Goal: Information Seeking & Learning: Learn about a topic

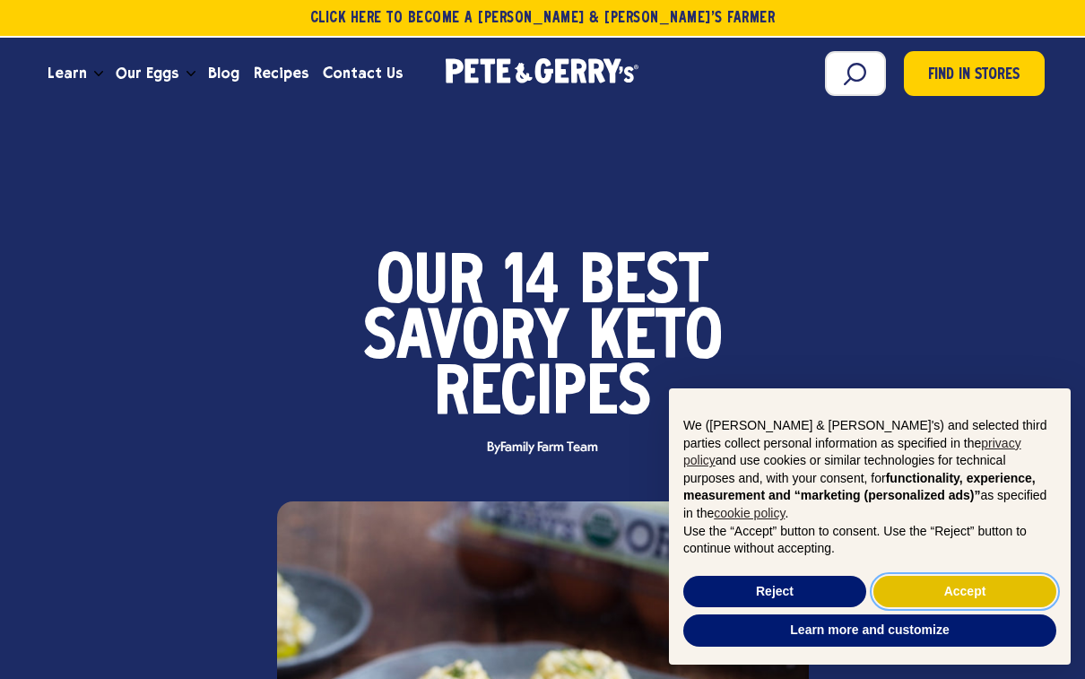
click at [1002, 596] on button "Accept" at bounding box center [964, 591] width 183 height 32
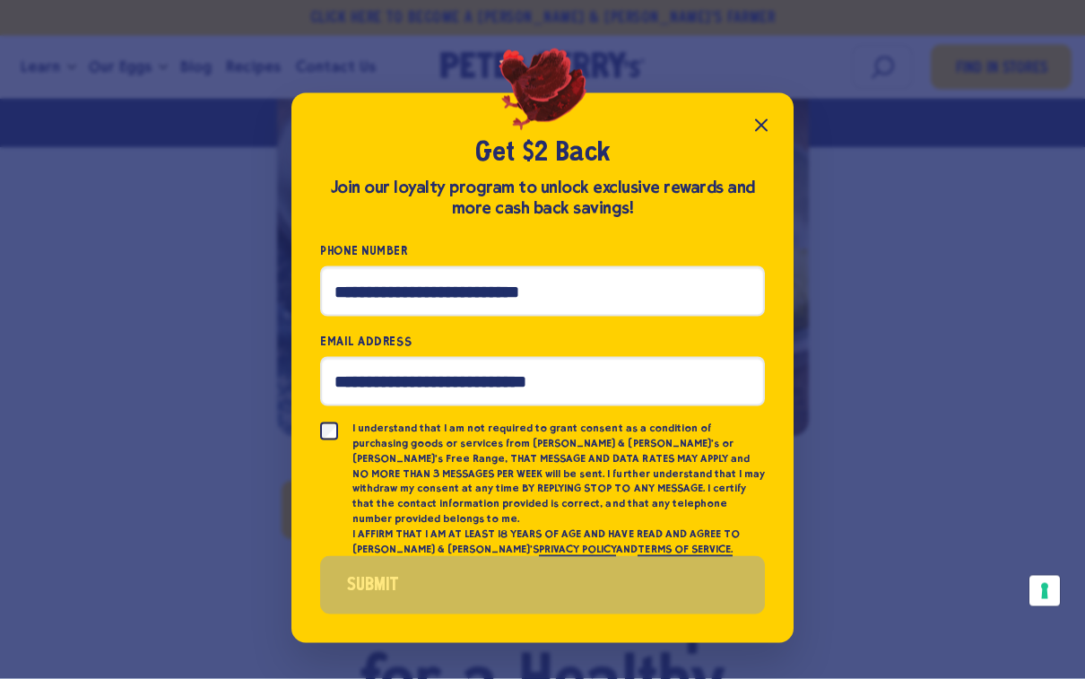
scroll to position [597, 0]
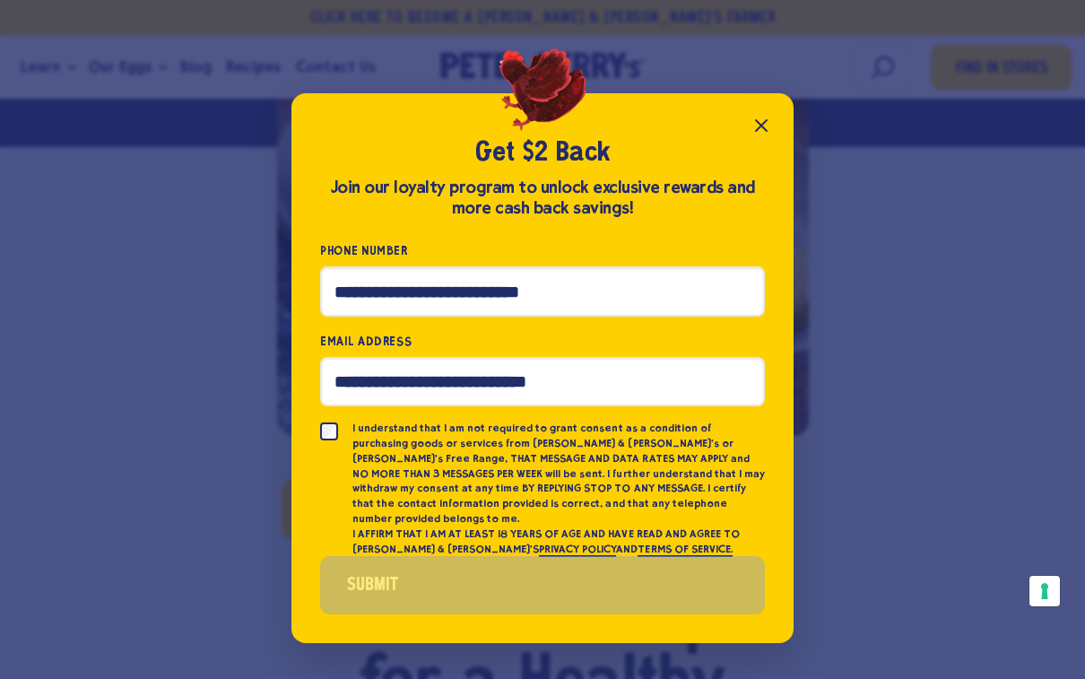
click at [765, 133] on button "Close popup" at bounding box center [761, 126] width 36 height 36
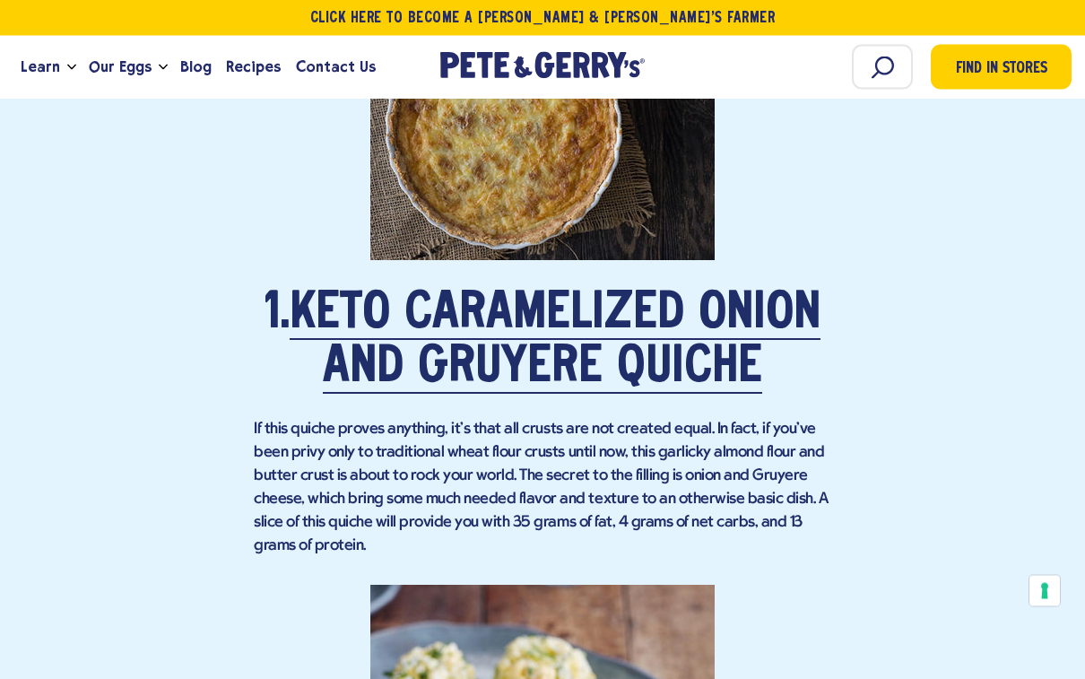
scroll to position [1821, 0]
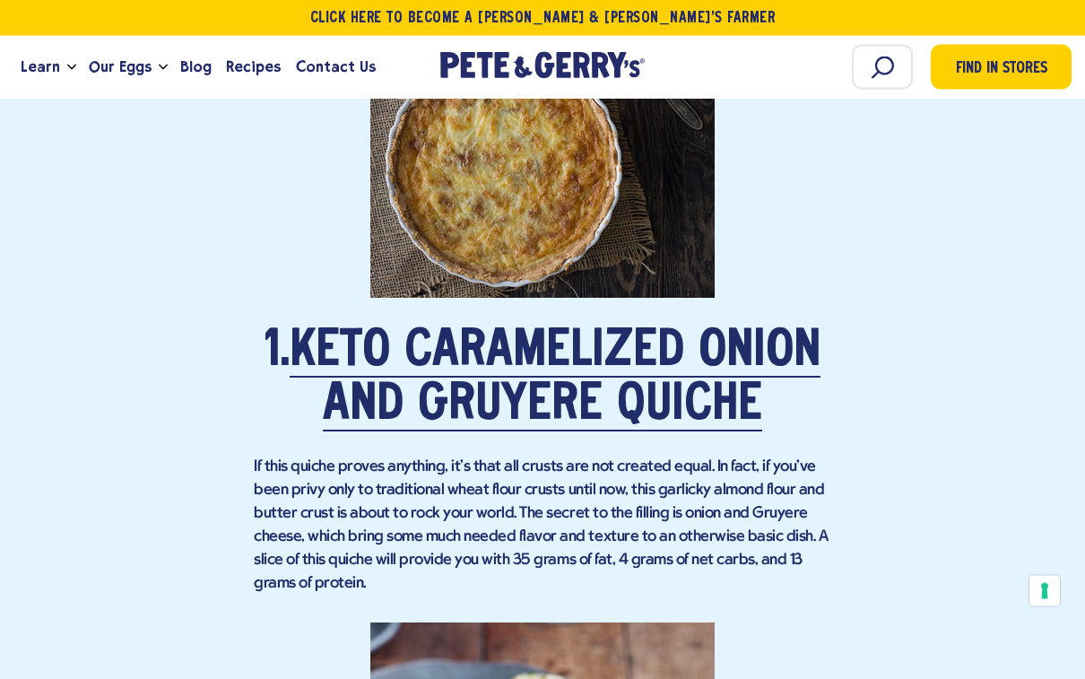
click at [744, 340] on link "Keto Caramelized Onion and Gruyere Quiche" at bounding box center [555, 380] width 531 height 104
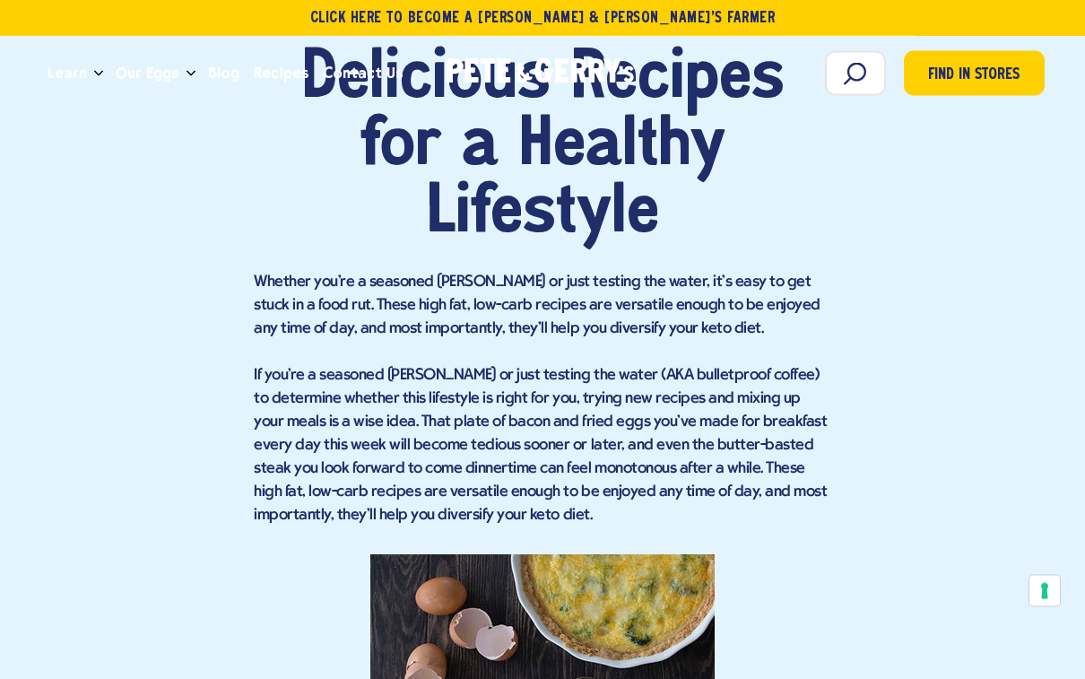
scroll to position [1299, 0]
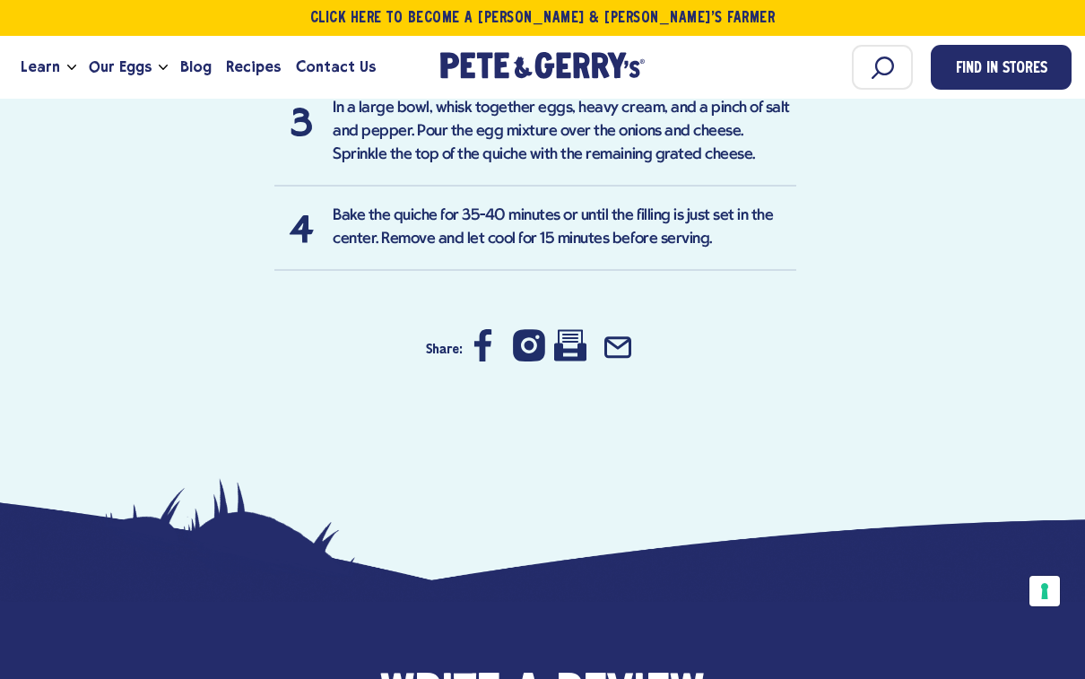
scroll to position [2005, 0]
click at [566, 338] on icon at bounding box center [570, 346] width 32 height 31
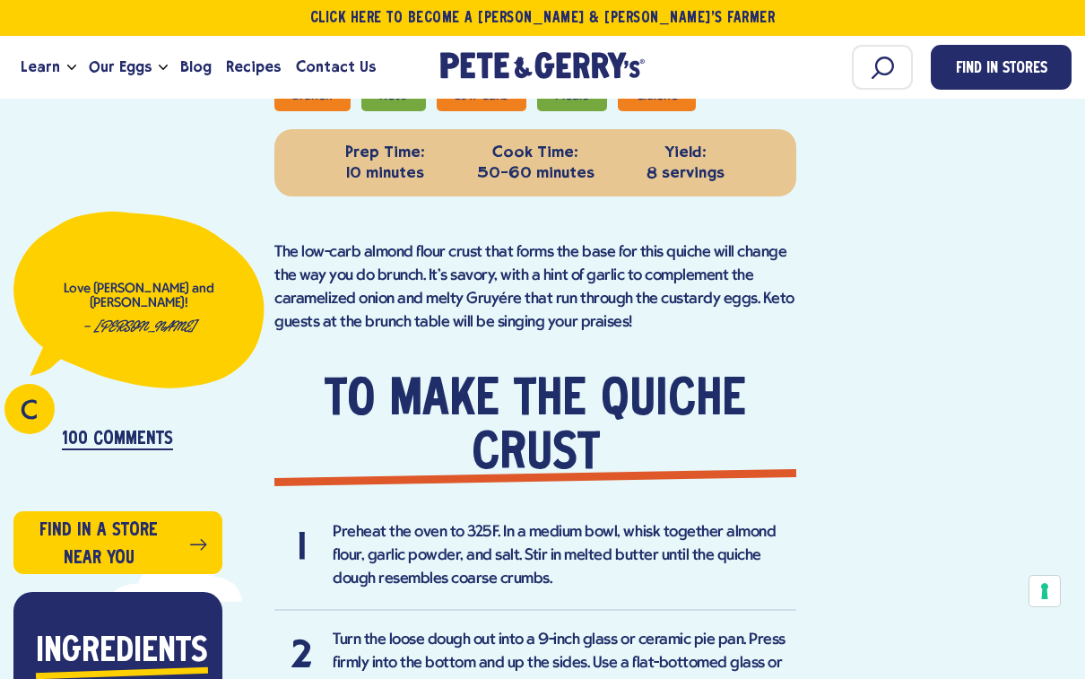
scroll to position [878, 0]
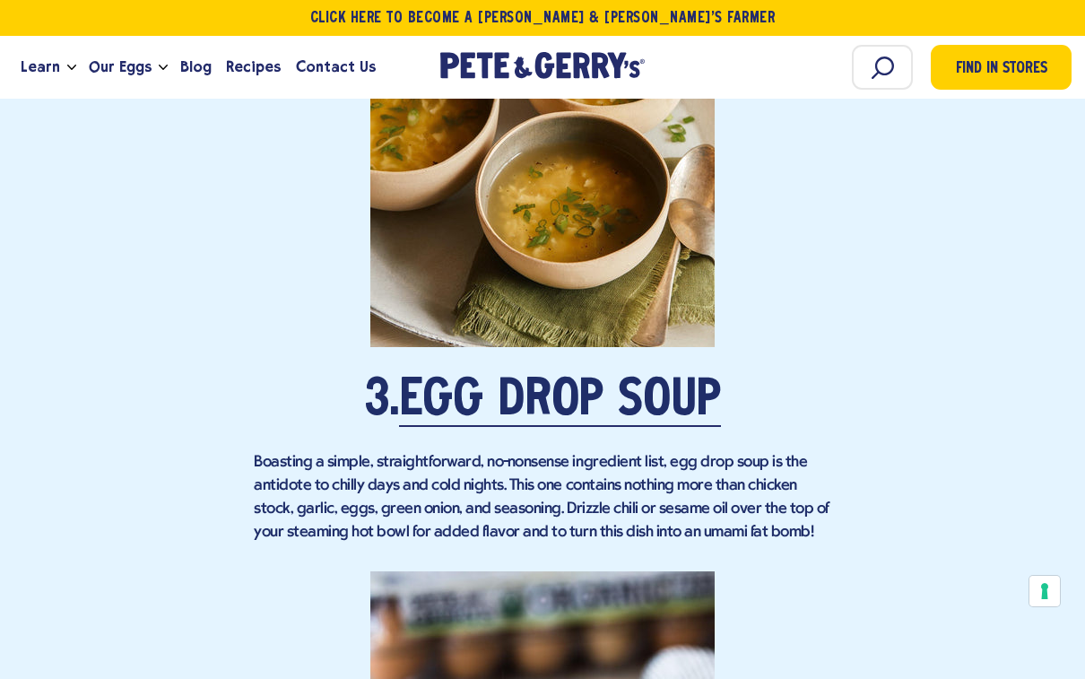
scroll to position [3284, 0]
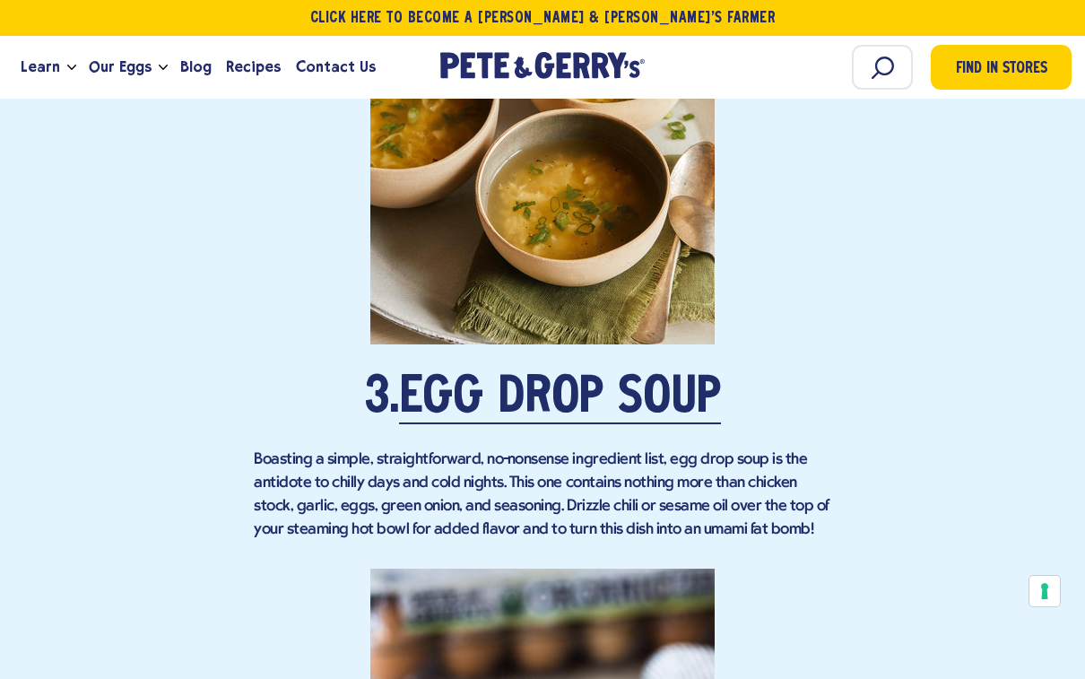
click at [642, 402] on link "Egg Drop Soup" at bounding box center [560, 399] width 322 height 50
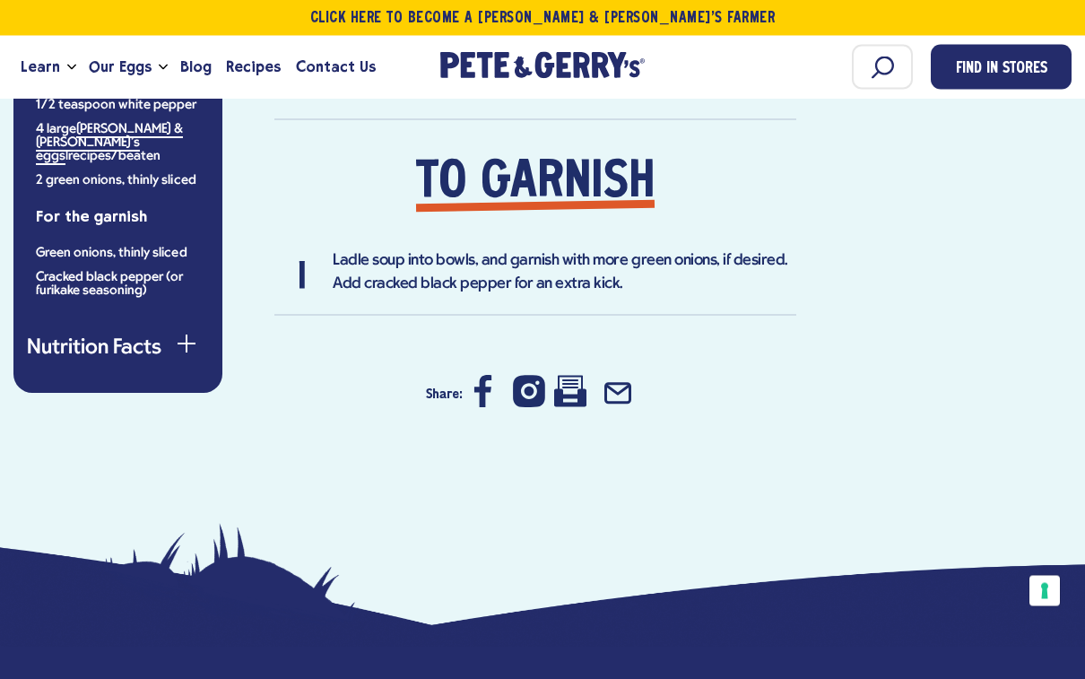
scroll to position [1586, 0]
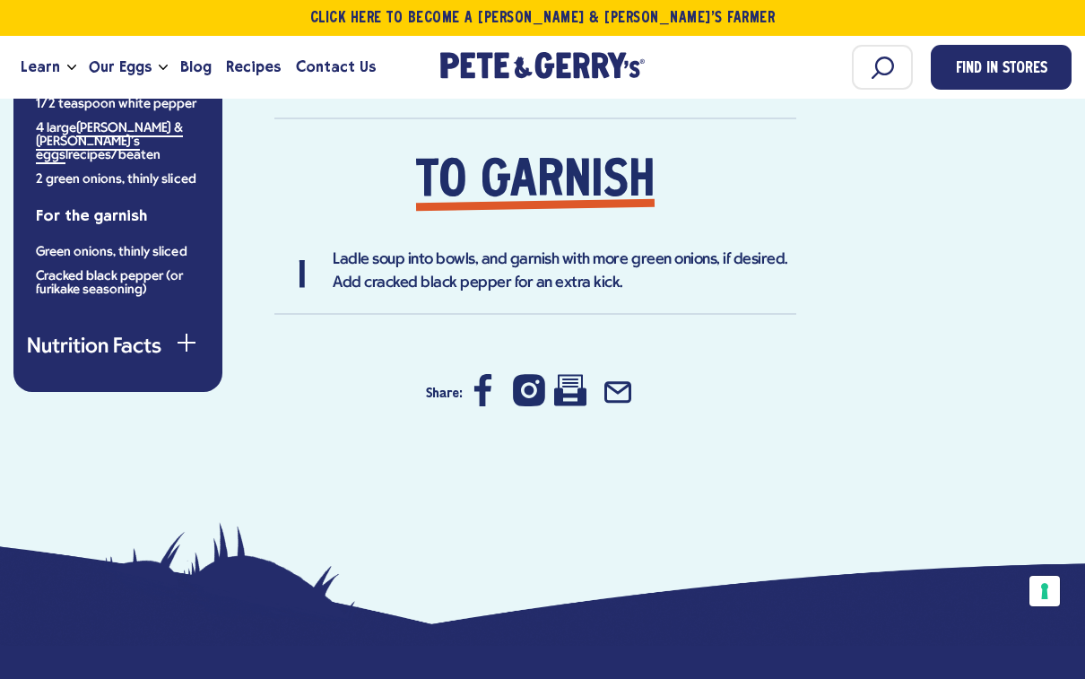
click at [572, 382] on icon at bounding box center [570, 389] width 32 height 31
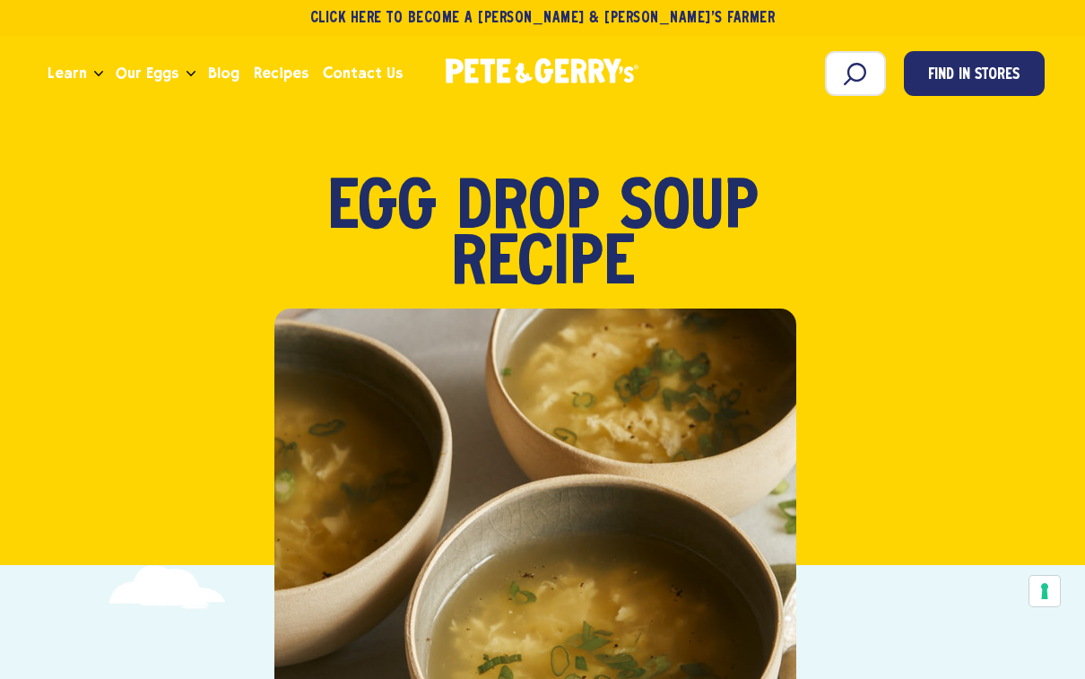
scroll to position [0, 0]
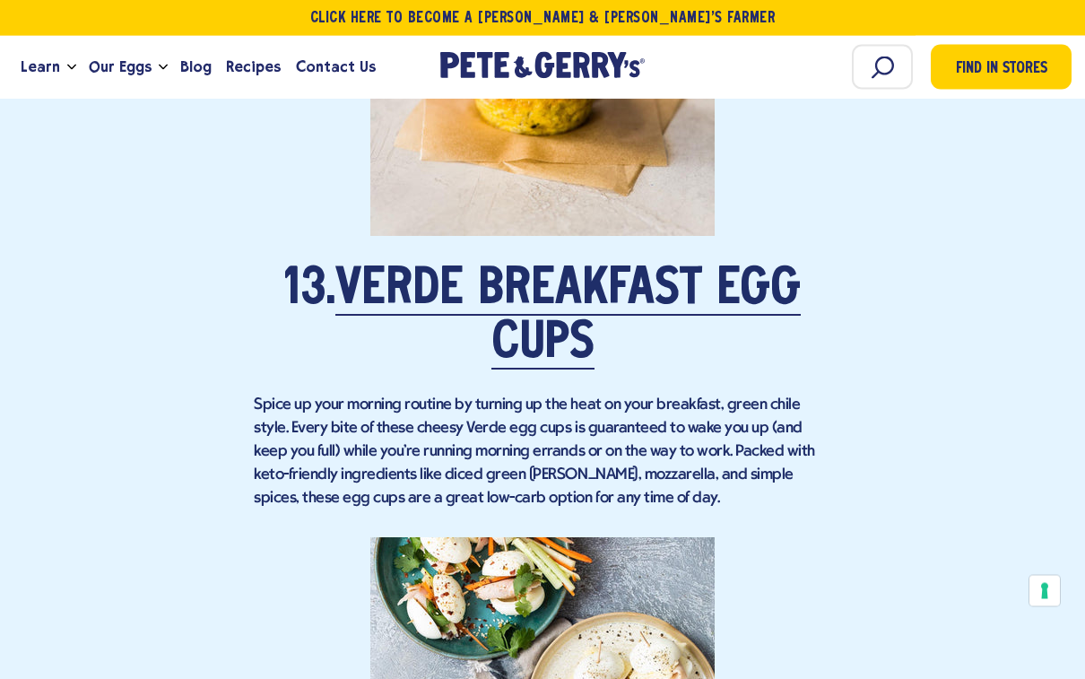
scroll to position [10537, 0]
